Goal: Transaction & Acquisition: Purchase product/service

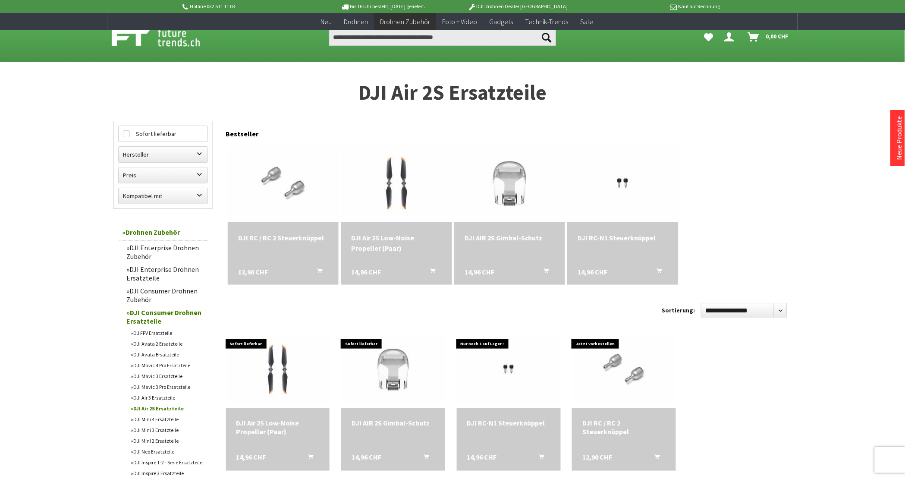
scroll to position [239, 0]
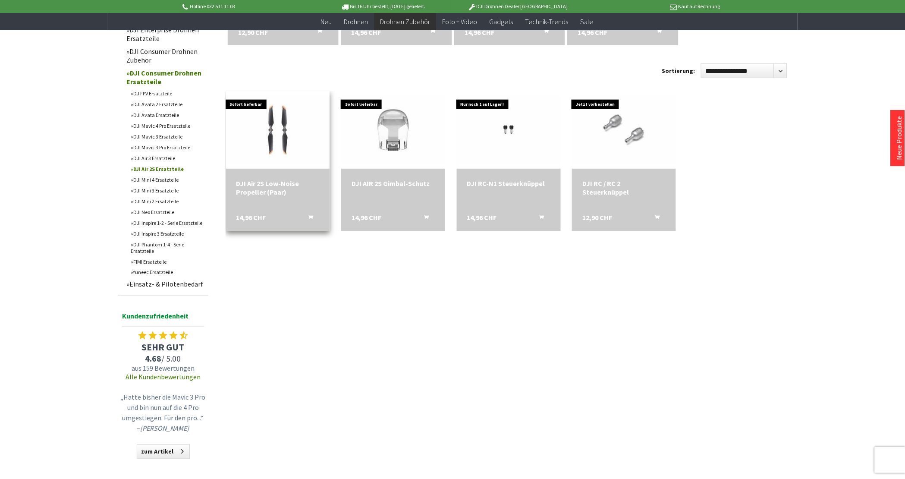
click at [278, 196] on div "DJI Air 2S Low-Noise Propeller (Paar)" at bounding box center [277, 187] width 83 height 17
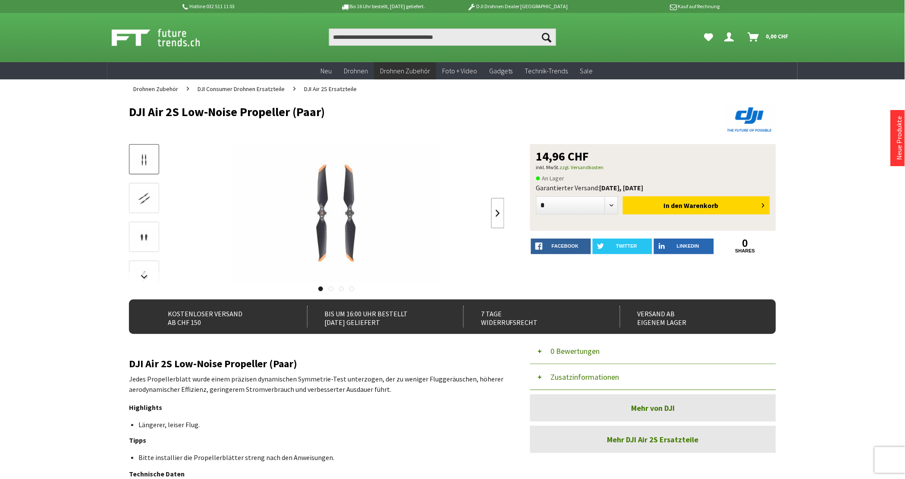
click at [499, 211] on link at bounding box center [497, 213] width 13 height 30
